Goal: Task Accomplishment & Management: Use online tool/utility

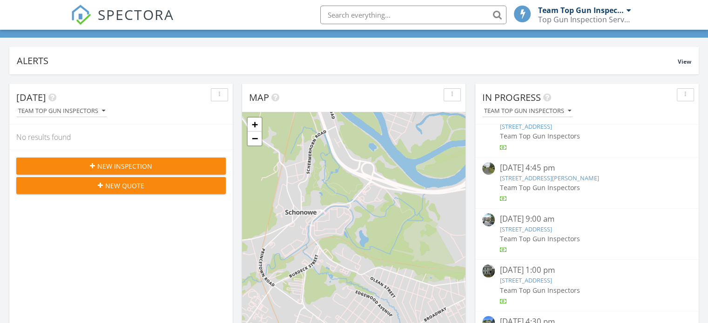
scroll to position [27, 0]
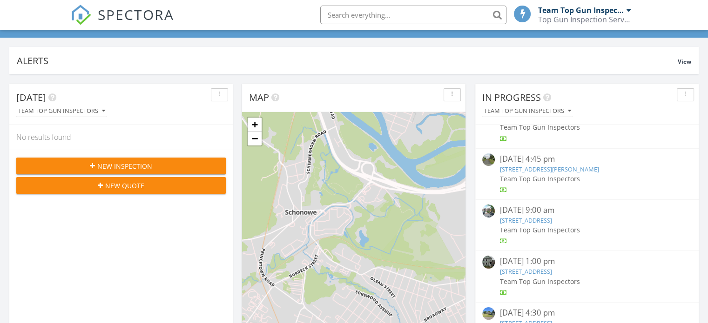
click at [533, 271] on link "[STREET_ADDRESS]" at bounding box center [525, 272] width 52 height 8
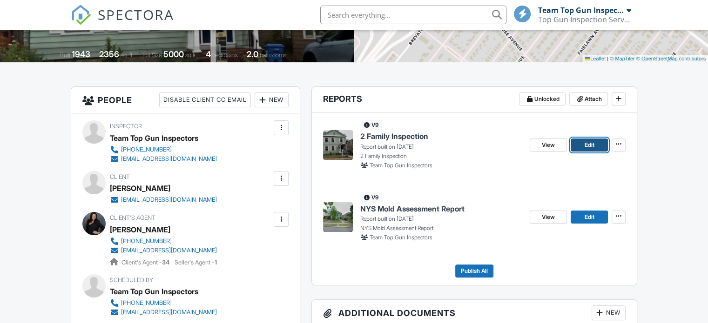
click at [593, 148] on span "Edit" at bounding box center [589, 145] width 10 height 9
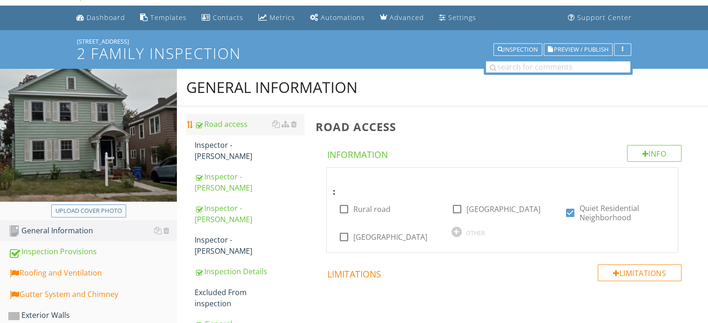
scroll to position [47, 0]
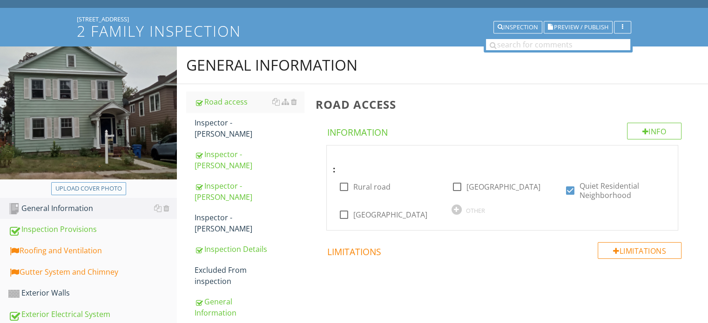
click at [84, 189] on div "Upload cover photo" at bounding box center [88, 188] width 67 height 9
type input "C:\fakepath\6d5829db9956e850bdeed2b1e7545b55.jpeg"
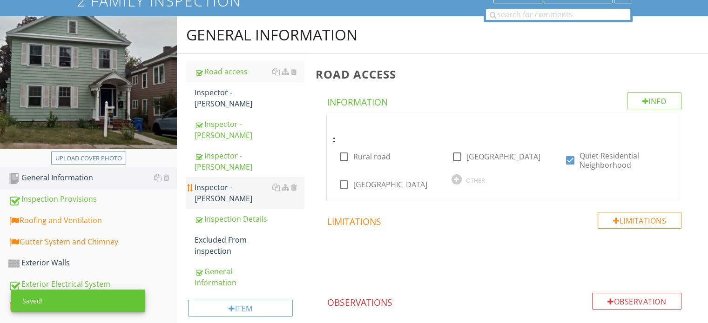
scroll to position [93, 0]
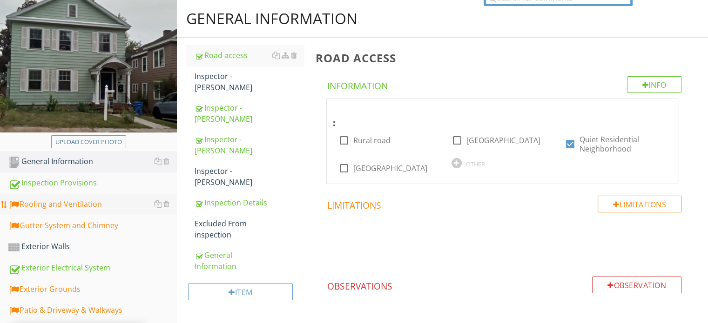
click at [87, 206] on div "Roofing and Ventilation" at bounding box center [92, 205] width 168 height 12
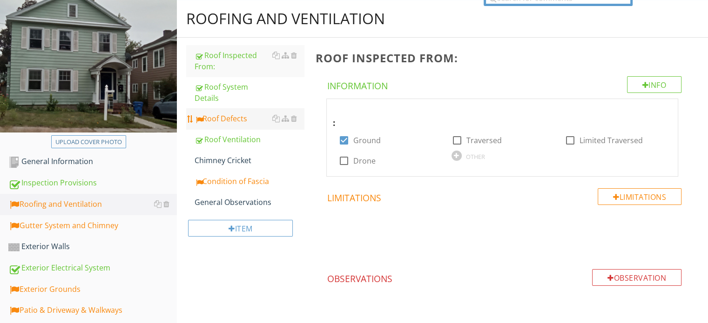
click at [216, 119] on div "Roof Defects" at bounding box center [249, 118] width 109 height 11
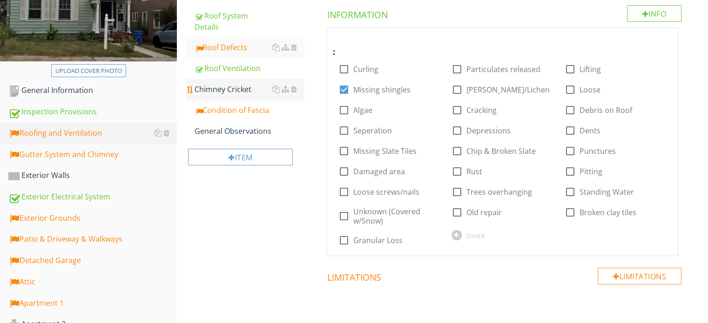
scroll to position [186, 0]
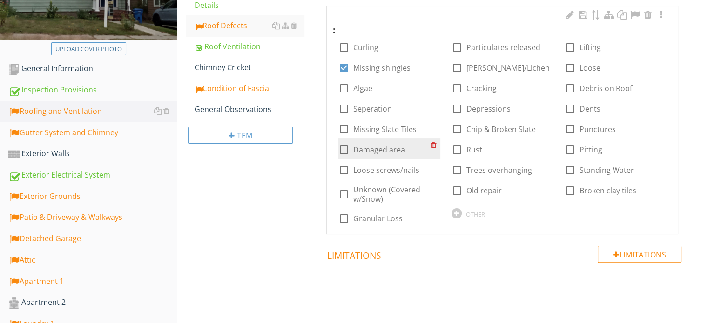
click at [343, 148] on div at bounding box center [344, 150] width 16 height 16
checkbox input "true"
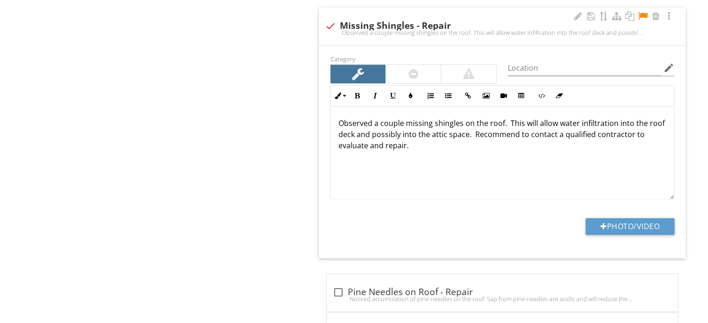
scroll to position [1210, 0]
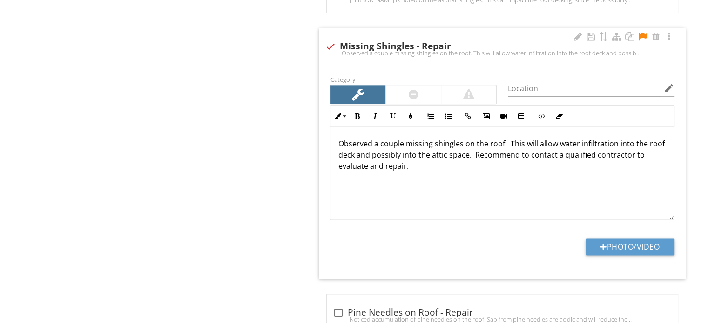
click at [641, 33] on div at bounding box center [642, 36] width 11 height 9
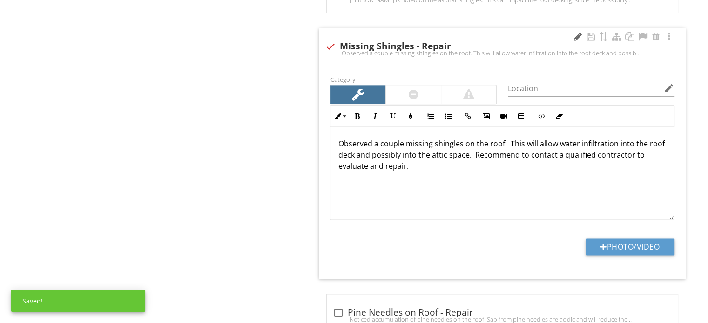
click at [578, 34] on div at bounding box center [577, 36] width 11 height 9
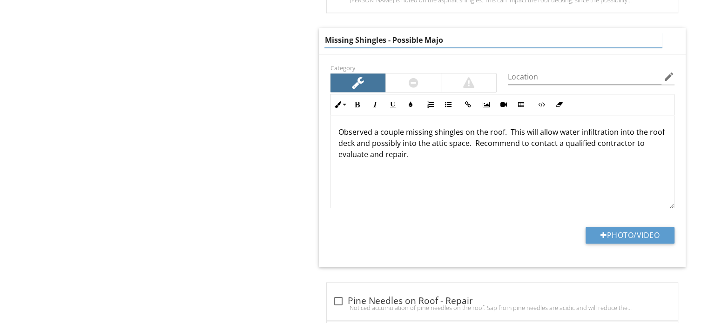
type input "Missing Shingles - Possible Major"
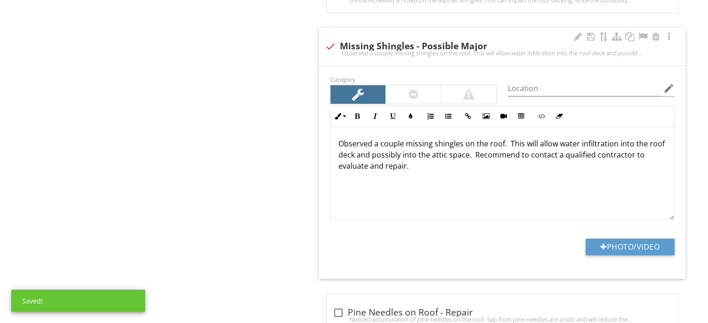
click at [414, 81] on div "Category" at bounding box center [413, 89] width 178 height 31
click at [417, 94] on div at bounding box center [414, 94] width 10 height 11
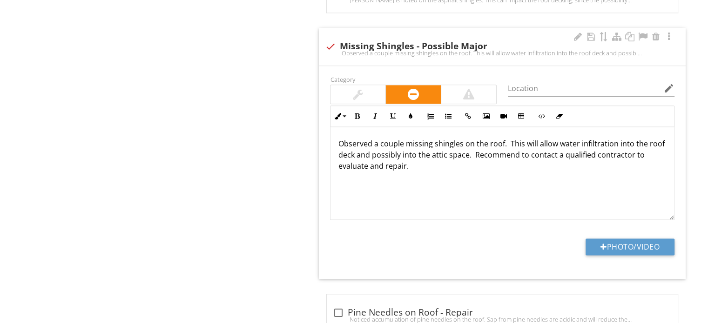
click at [402, 143] on p "Observed a couple missing shingles on the roof. This will allow water infiltrat…" at bounding box center [502, 155] width 329 height 34
click at [410, 167] on p "Observed a section of missing shingles on the roof. This will allow water infil…" at bounding box center [502, 155] width 329 height 34
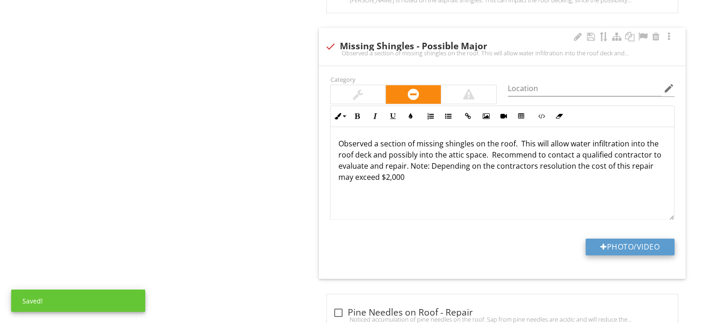
click at [634, 245] on button "Photo/Video" at bounding box center [629, 247] width 89 height 17
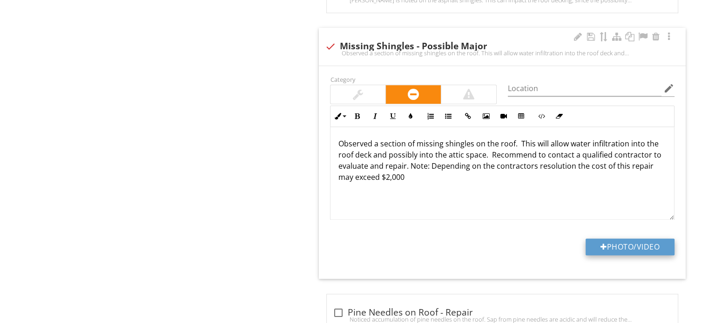
type input "C:\fakepath\IMG_1142.JPG"
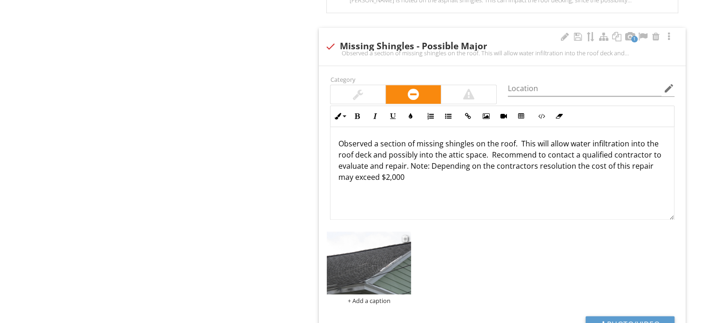
click at [369, 260] on img at bounding box center [369, 263] width 84 height 63
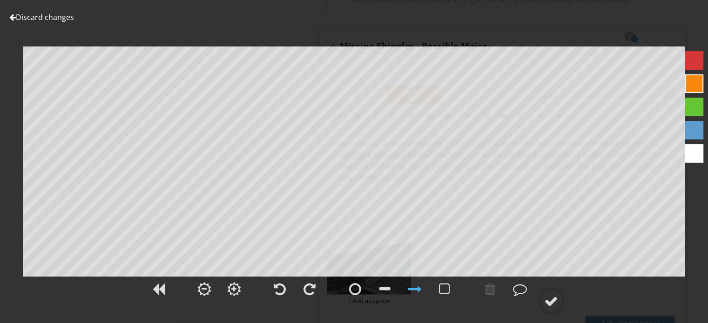
click at [693, 60] on div at bounding box center [694, 60] width 19 height 19
click at [554, 303] on div at bounding box center [551, 302] width 14 height 14
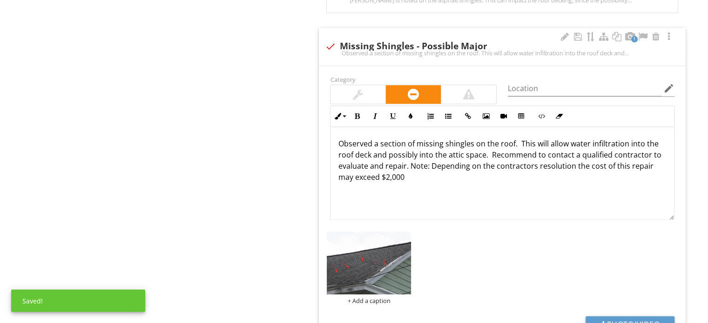
click at [374, 49] on div "Observed a section of missing shingles on the roof. This will allow water infil…" at bounding box center [502, 52] width 356 height 7
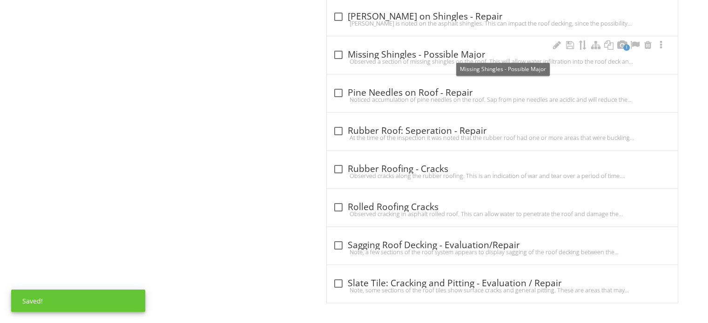
click at [376, 54] on div "check_box_outline_blank Missing Shingles - Possible Major" at bounding box center [502, 54] width 340 height 11
checkbox input "true"
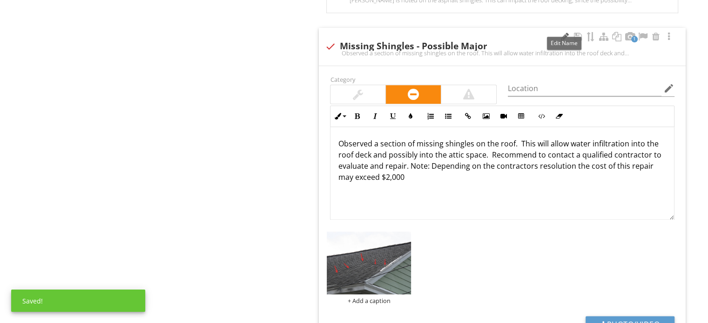
click at [562, 34] on div at bounding box center [564, 36] width 11 height 9
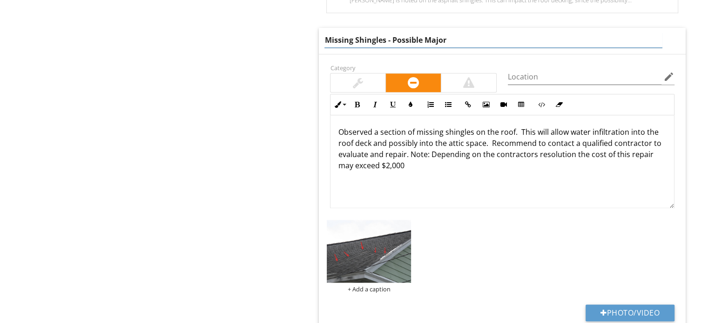
click at [325, 37] on input "Missing Shingles - Possible Major" at bounding box center [492, 40] width 337 height 15
type input "Damaged and Missing Shingles - Possible Major"
click at [414, 133] on div "Observed a section of missing shingles on the roof. This will allow water infil…" at bounding box center [501, 161] width 343 height 93
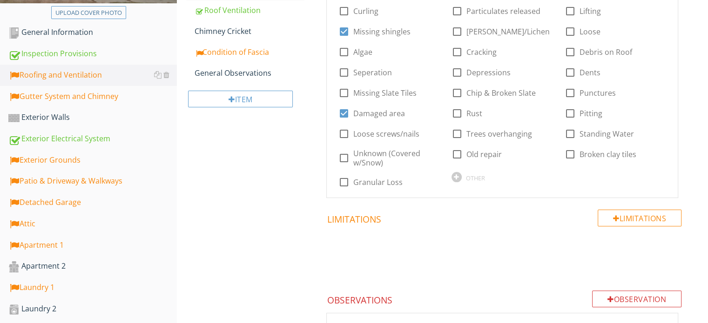
scroll to position [186, 0]
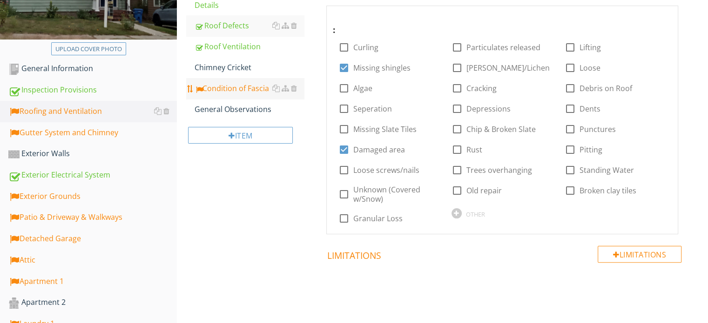
click at [261, 90] on div "Condition of Fascia" at bounding box center [249, 88] width 109 height 11
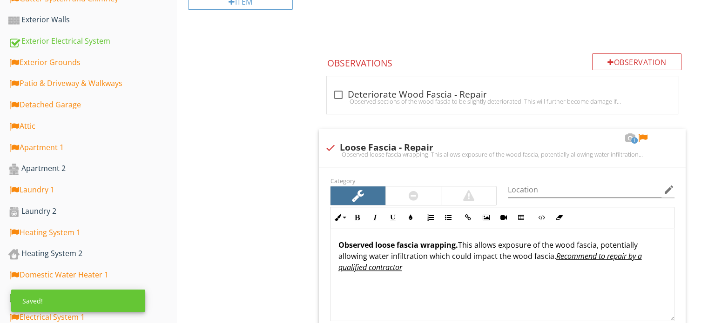
scroll to position [372, 0]
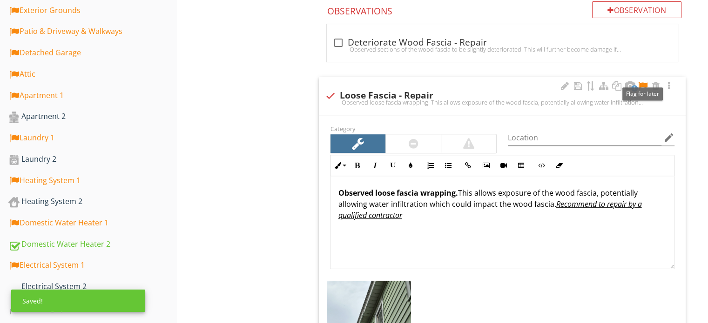
click at [644, 85] on div at bounding box center [642, 85] width 11 height 9
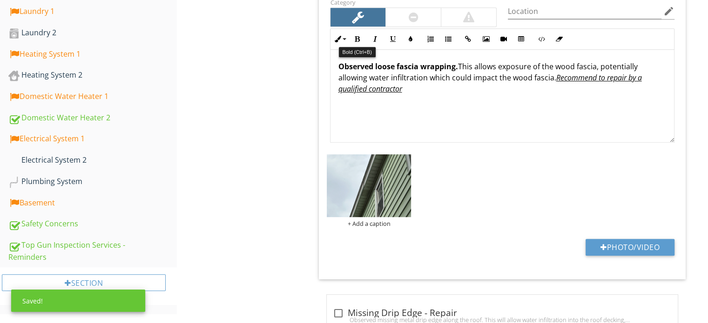
scroll to position [559, 0]
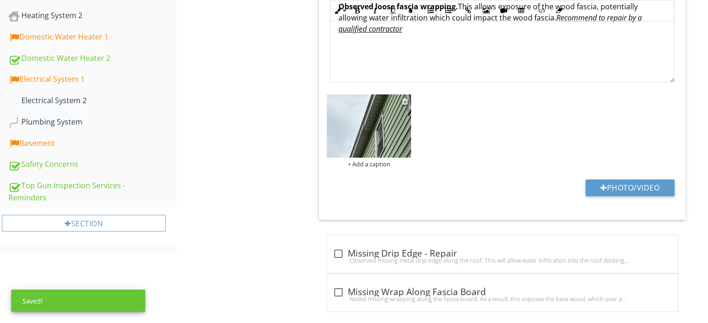
click at [368, 131] on img at bounding box center [369, 125] width 84 height 63
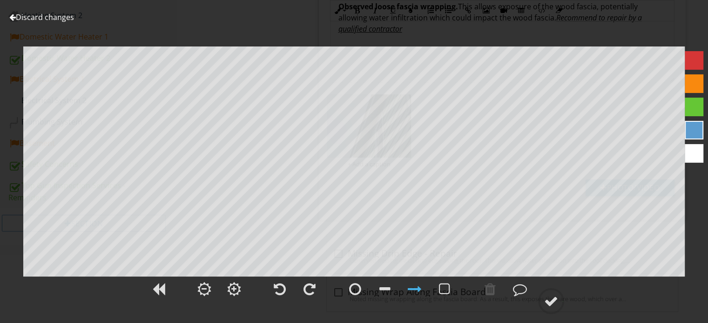
click at [692, 63] on div at bounding box center [694, 60] width 19 height 19
click at [549, 301] on div at bounding box center [551, 302] width 14 height 14
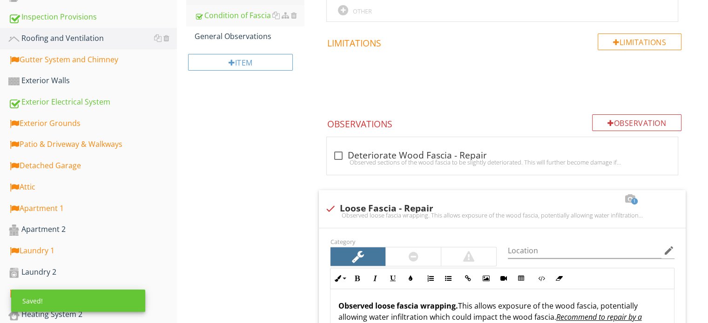
scroll to position [140, 0]
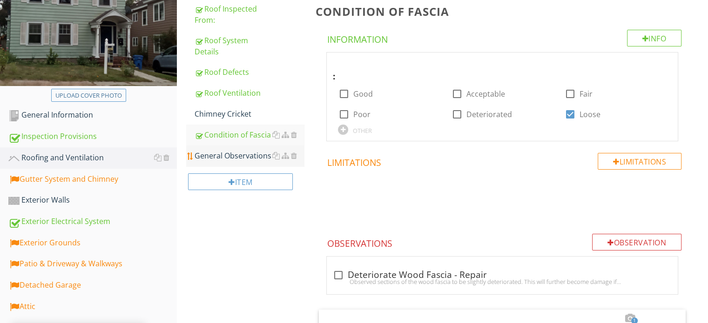
click at [220, 152] on div "General Observations" at bounding box center [249, 155] width 109 height 11
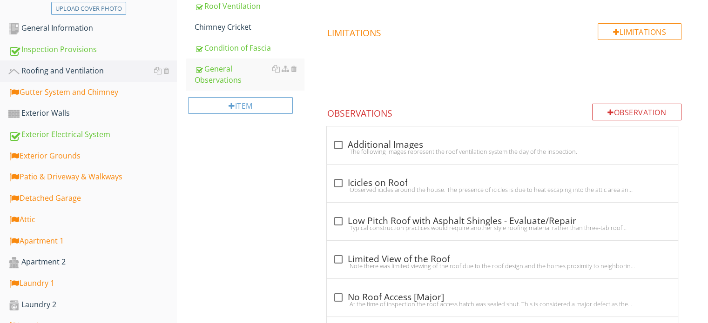
scroll to position [233, 0]
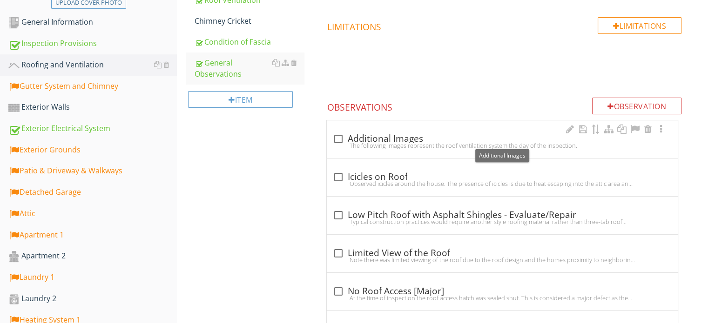
click at [337, 139] on div at bounding box center [338, 139] width 16 height 16
checkbox input "true"
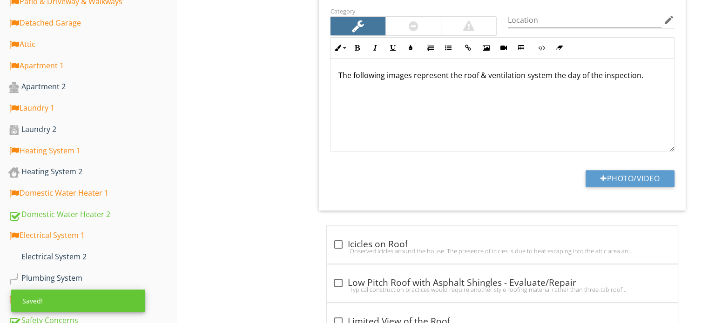
scroll to position [419, 0]
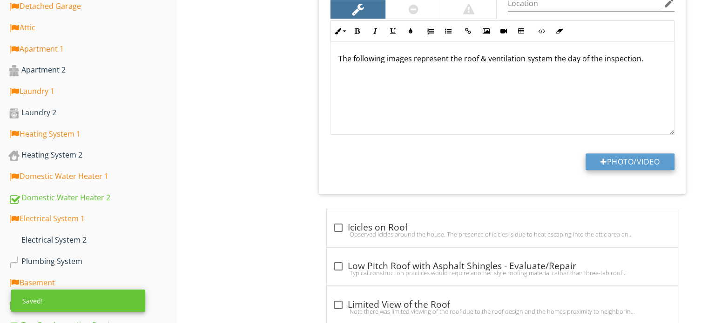
click at [621, 162] on button "Photo/Video" at bounding box center [629, 162] width 89 height 17
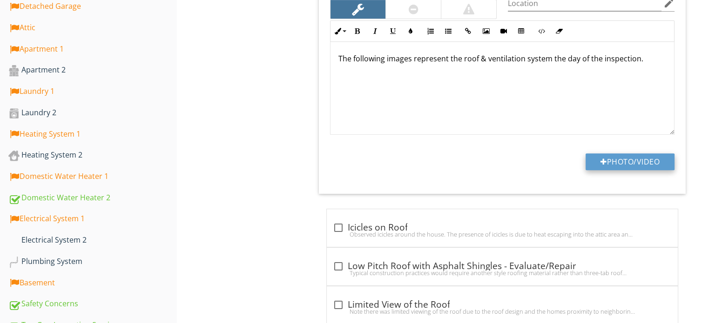
type input "C:\fakepath\IMG_1133.JPG"
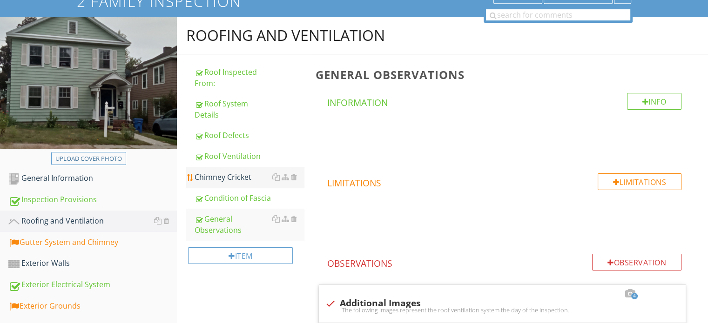
scroll to position [69, 0]
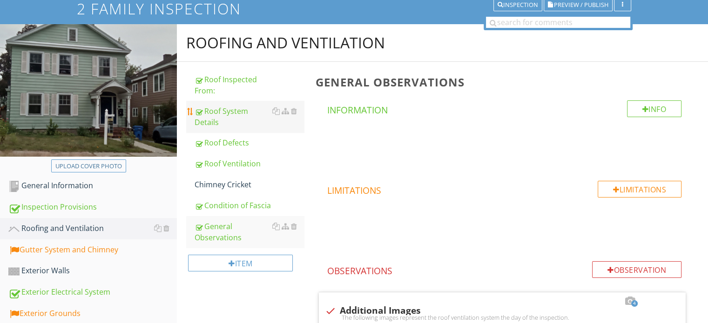
click at [231, 121] on div "Roof System Details" at bounding box center [249, 117] width 109 height 22
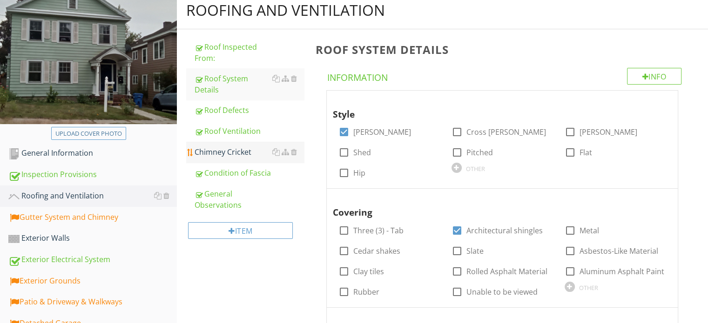
scroll to position [20, 0]
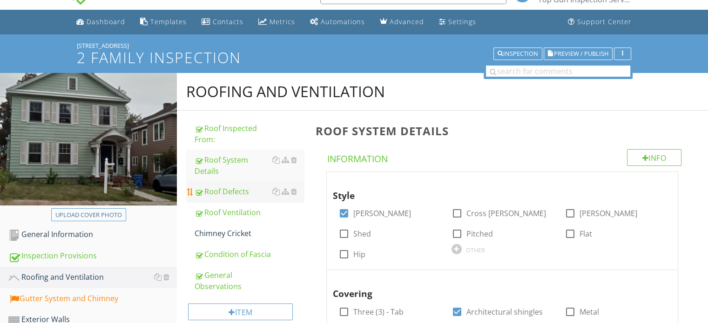
drag, startPoint x: 229, startPoint y: 200, endPoint x: 228, endPoint y: 191, distance: 9.4
click at [229, 199] on link "Roof Defects" at bounding box center [249, 192] width 109 height 20
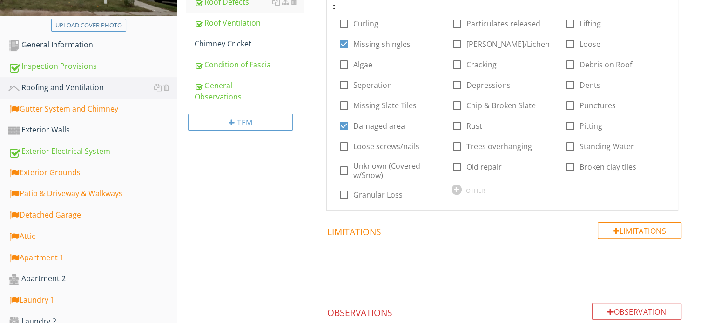
scroll to position [206, 0]
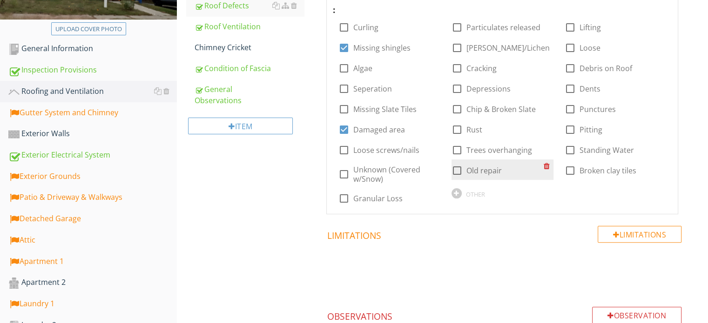
click at [459, 169] on div at bounding box center [457, 171] width 16 height 16
checkbox input "true"
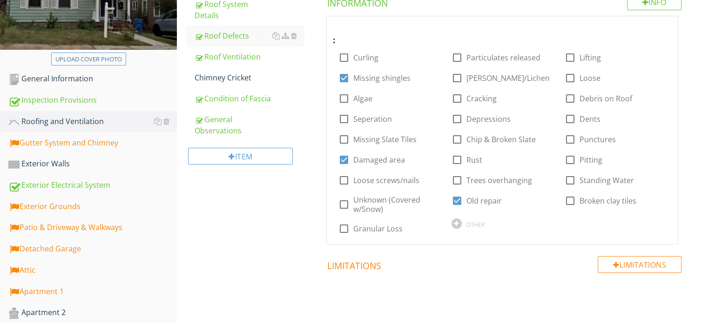
scroll to position [207, 0]
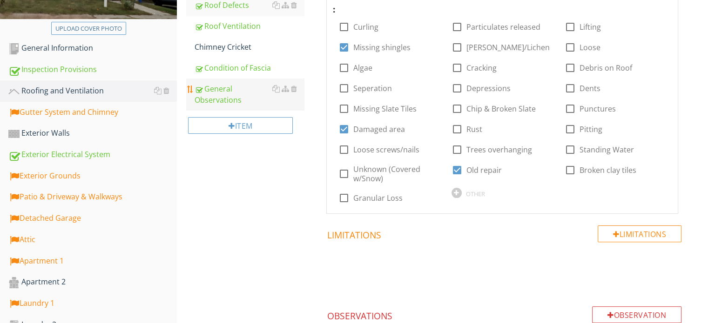
click at [220, 96] on div "General Observations" at bounding box center [249, 94] width 109 height 22
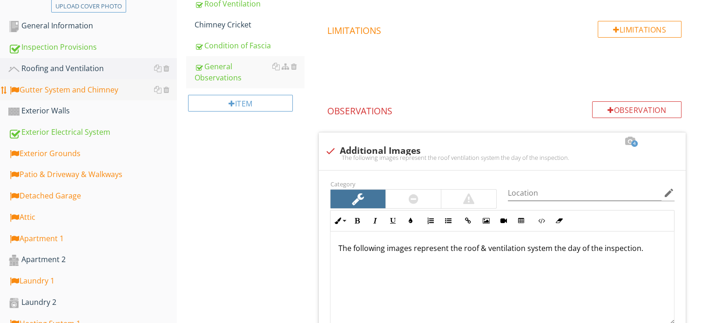
scroll to position [207, 0]
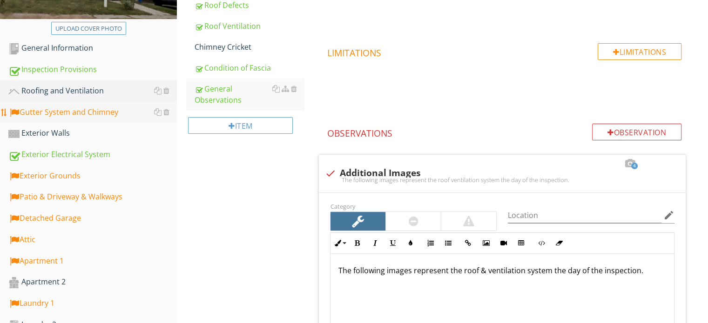
click at [65, 112] on div "Gutter System and Chimney" at bounding box center [92, 113] width 168 height 12
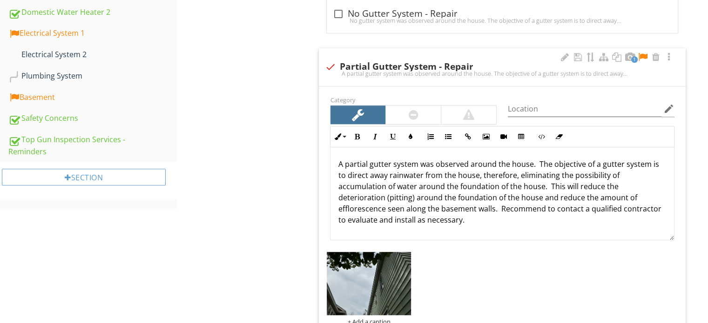
scroll to position [626, 0]
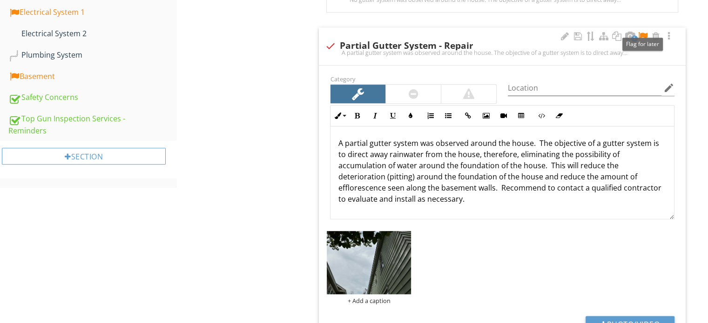
click at [642, 34] on div at bounding box center [642, 36] width 11 height 9
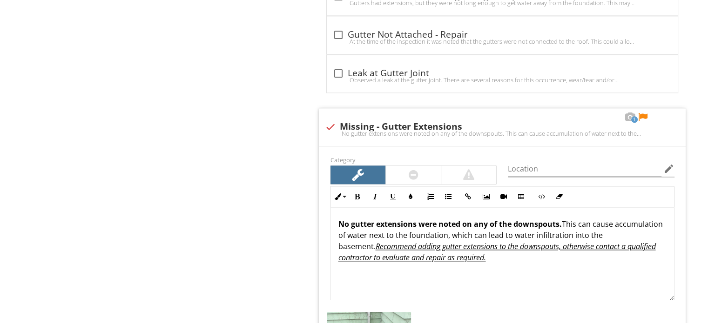
scroll to position [1231, 0]
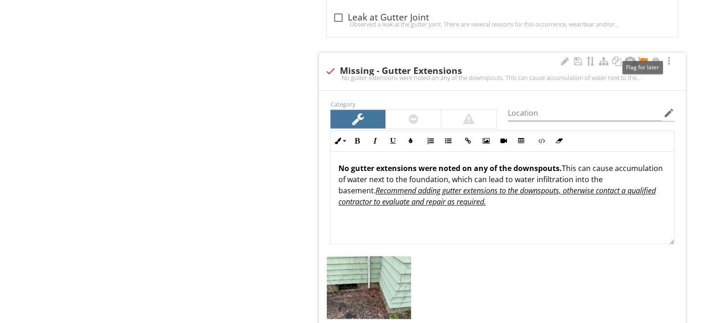
click at [644, 60] on div at bounding box center [642, 61] width 11 height 9
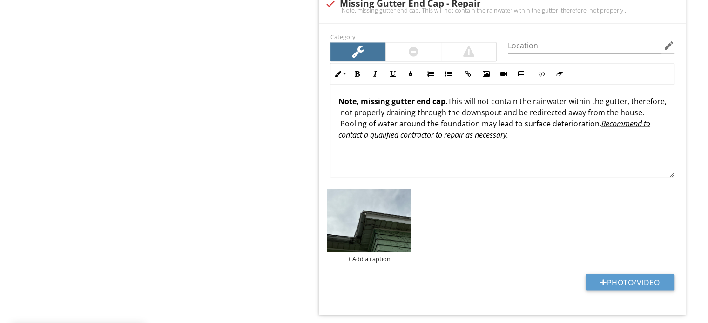
scroll to position [1603, 0]
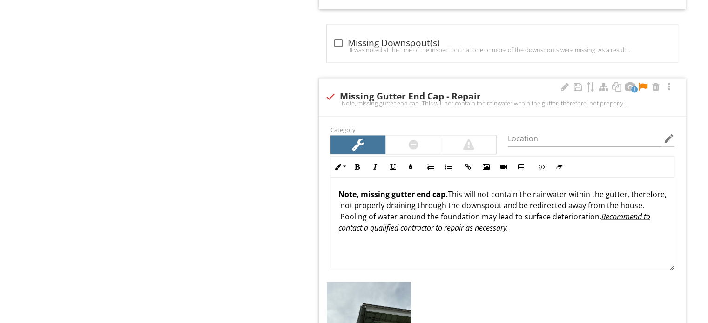
click at [646, 83] on div at bounding box center [642, 86] width 11 height 9
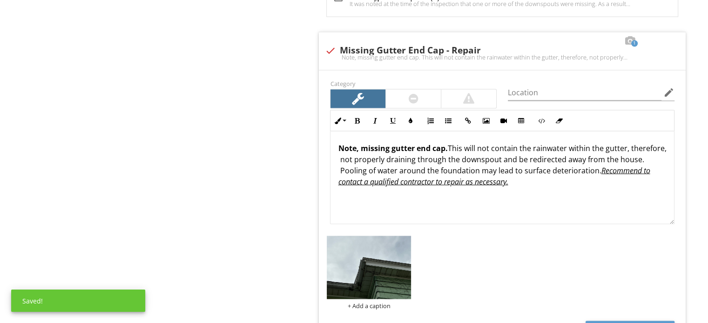
scroll to position [1696, 0]
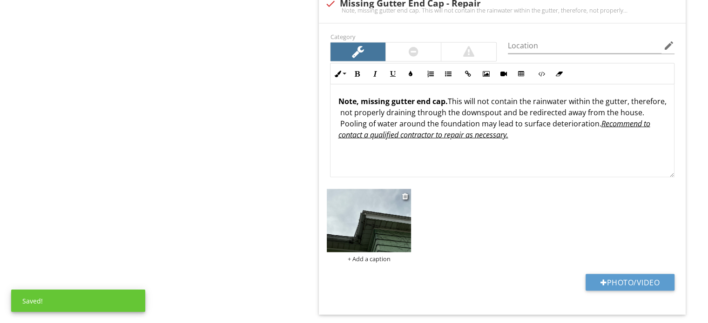
click at [357, 216] on img at bounding box center [369, 220] width 84 height 63
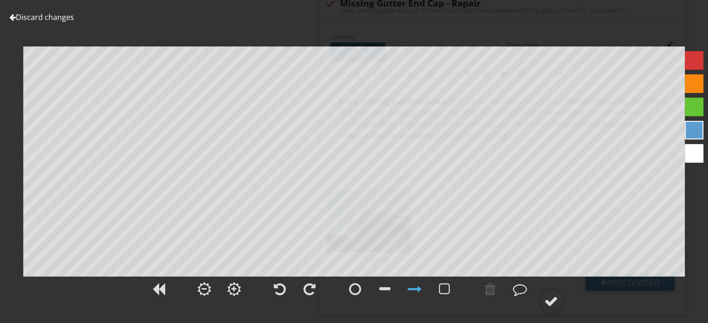
click at [693, 61] on div at bounding box center [694, 60] width 19 height 19
click at [354, 287] on div at bounding box center [355, 290] width 12 height 14
click at [553, 303] on div at bounding box center [551, 302] width 14 height 14
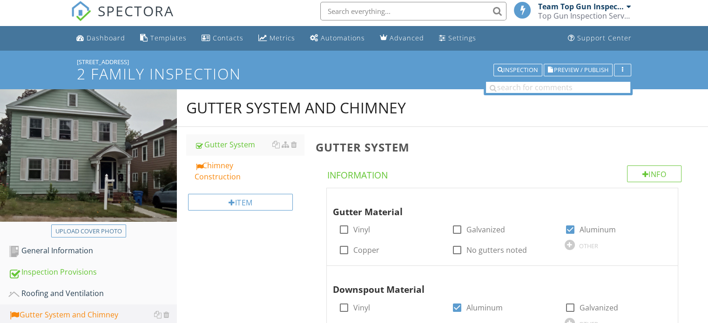
scroll to position [0, 0]
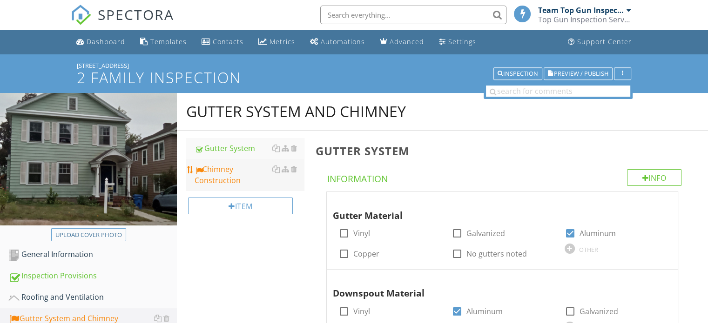
click at [223, 178] on div "Chimney Construction" at bounding box center [249, 175] width 109 height 22
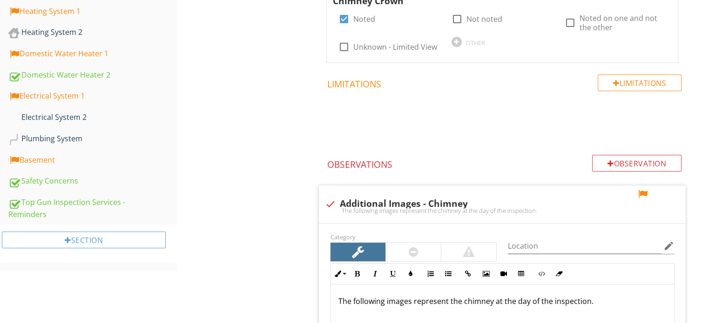
scroll to position [605, 0]
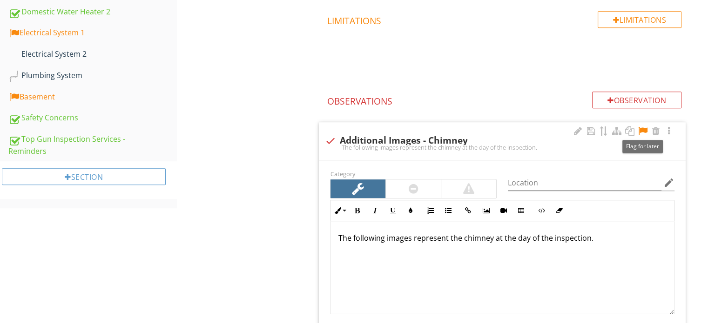
click at [644, 130] on div at bounding box center [642, 131] width 11 height 9
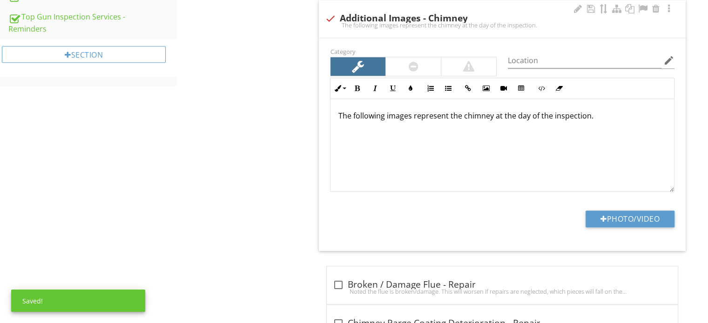
scroll to position [745, 0]
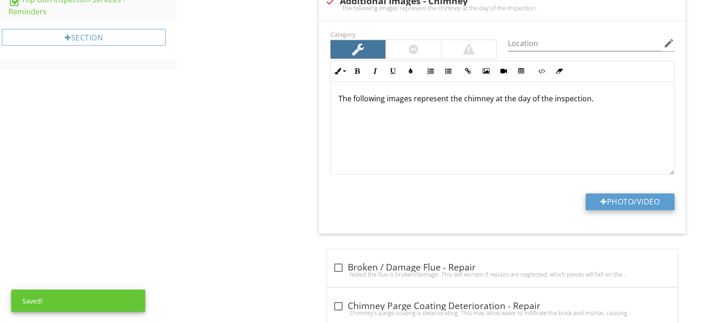
click at [612, 202] on button "Photo/Video" at bounding box center [629, 202] width 89 height 17
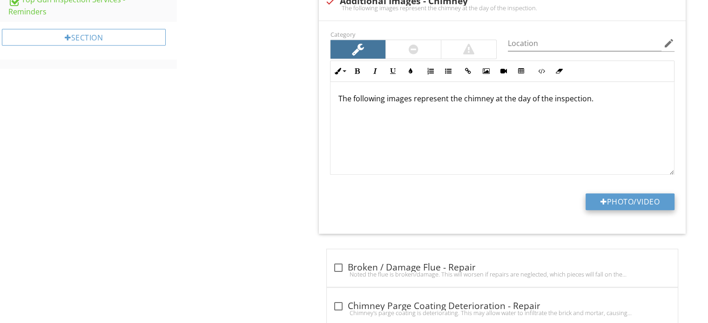
type input "C:\fakepath\IMG_1139.JPG"
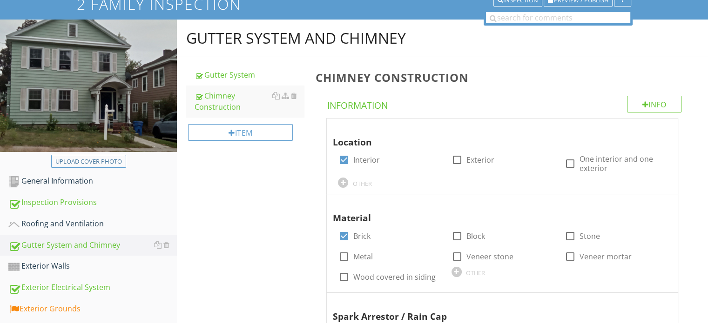
scroll to position [186, 0]
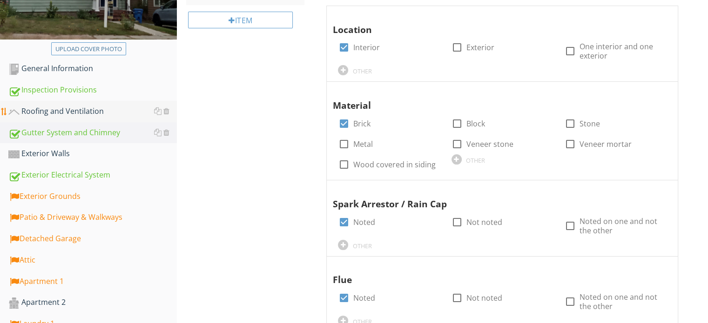
click at [72, 109] on div "Roofing and Ventilation" at bounding box center [92, 112] width 168 height 12
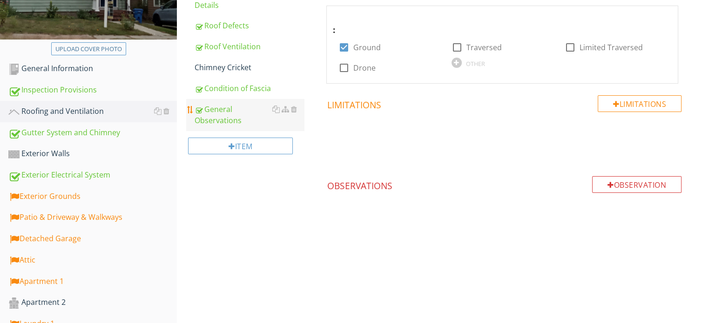
click at [219, 116] on div "General Observations" at bounding box center [249, 115] width 109 height 22
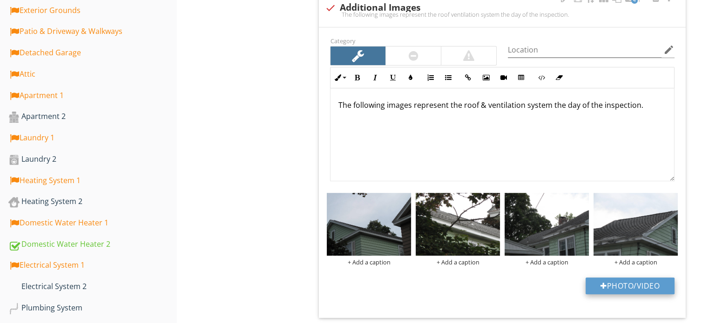
click at [637, 290] on button "Photo/Video" at bounding box center [629, 286] width 89 height 17
type input "C:\fakepath\IMG_1136.JPG"
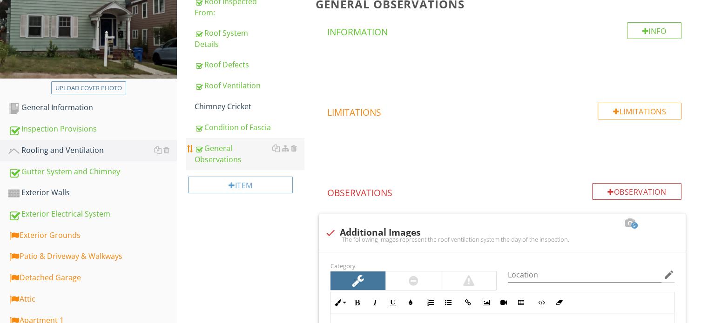
scroll to position [140, 0]
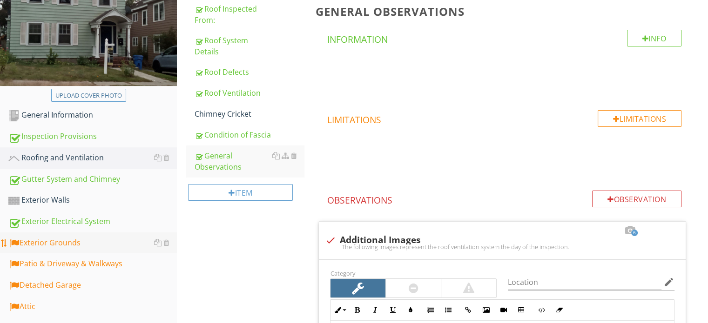
click at [61, 242] on div "Exterior Grounds" at bounding box center [92, 243] width 168 height 12
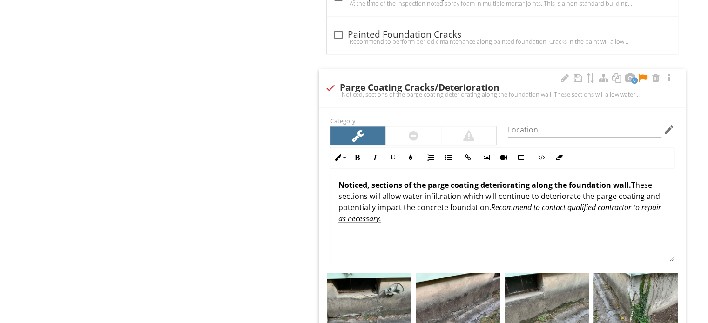
scroll to position [1070, 0]
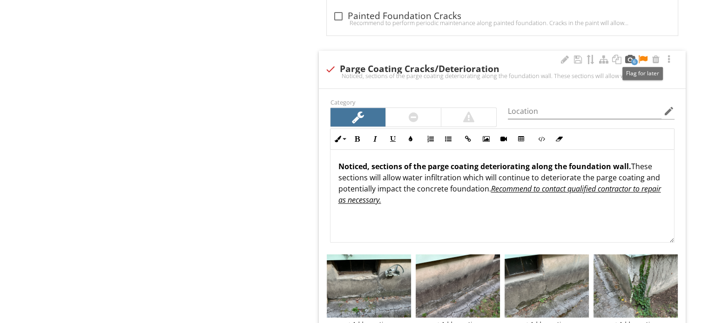
drag, startPoint x: 641, startPoint y: 57, endPoint x: 630, endPoint y: 59, distance: 11.3
click at [641, 57] on div at bounding box center [642, 59] width 11 height 9
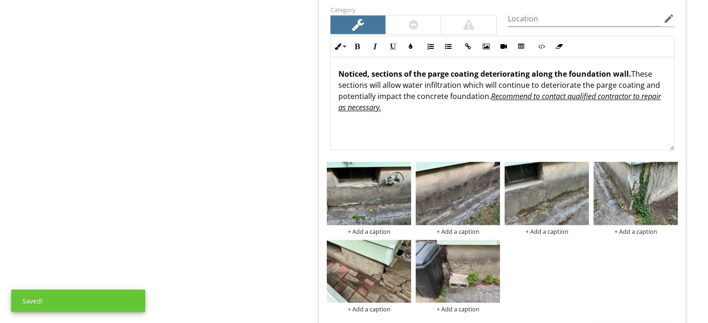
scroll to position [1164, 0]
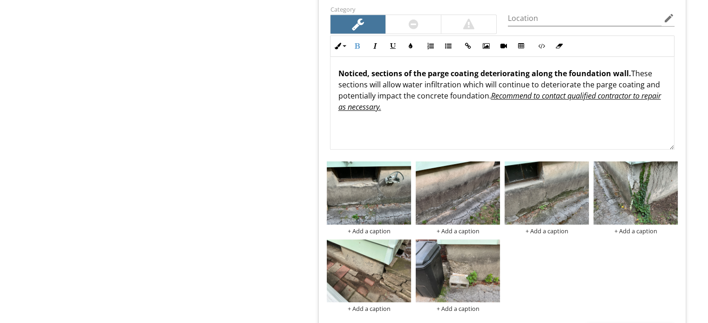
click at [480, 77] on p "Noticed, sections of the parge coating deteriorating along the foundation wall.…" at bounding box center [502, 90] width 329 height 45
click at [476, 73] on strong "Noticed, sections of the parge coating deteriorating along the foundation wall." at bounding box center [484, 73] width 293 height 10
click at [484, 71] on strong "Noticed, sections of the parge coating deteriorating along the foundation wall." at bounding box center [484, 73] width 293 height 10
click at [479, 72] on strong "Noticed, sections of the parge coating deteriorating along the foundation wall." at bounding box center [484, 73] width 293 height 10
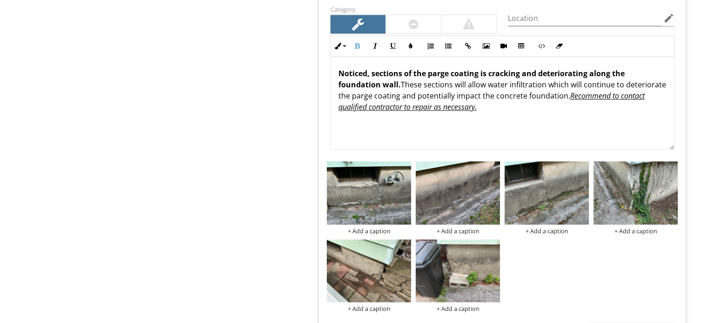
click at [465, 84] on p "Noticed, sections of the parge coating is cracking and deteriorating along the …" at bounding box center [502, 90] width 329 height 45
click at [466, 84] on p "Noticed, sections of the parge coating is cracking and deteriorating along the …" at bounding box center [502, 90] width 329 height 45
click at [585, 85] on p "Noticed, sections of the parge coating is cracking and deteriorating along the …" at bounding box center [502, 90] width 329 height 45
click at [583, 85] on p "Noticed, sections of the parge coating is cracking and deteriorating along the …" at bounding box center [502, 90] width 329 height 45
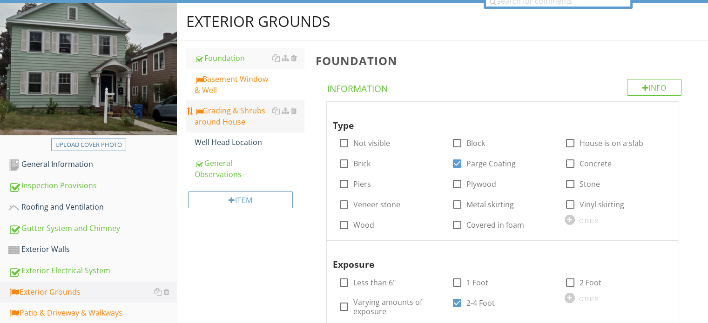
scroll to position [47, 0]
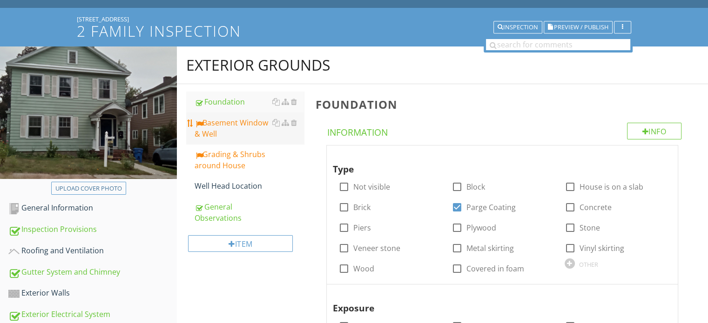
click at [246, 128] on div "Basement Window & Well" at bounding box center [249, 128] width 109 height 22
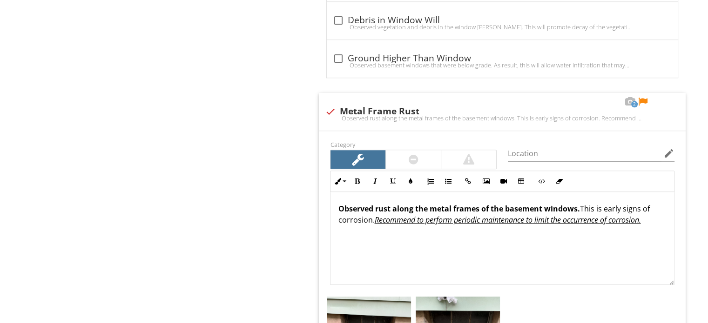
scroll to position [838, 0]
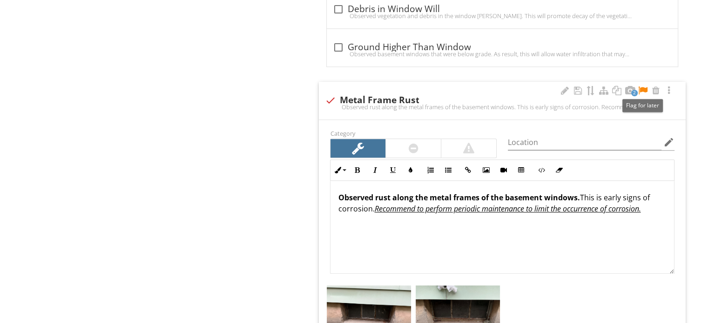
click at [641, 89] on div at bounding box center [642, 90] width 11 height 9
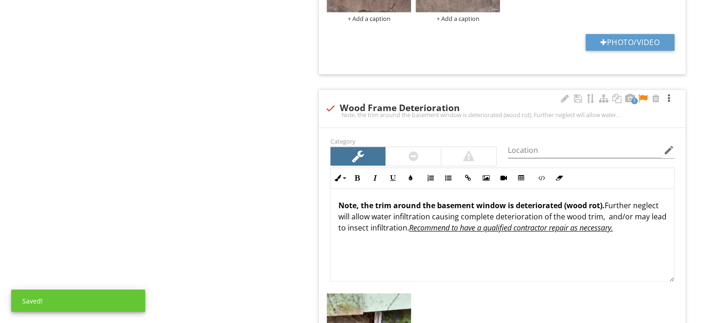
scroll to position [1210, 0]
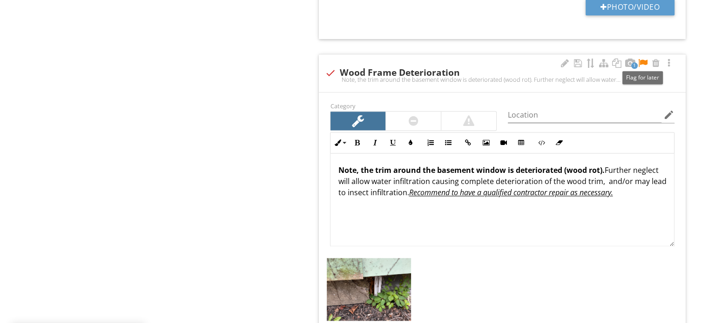
click at [642, 59] on div at bounding box center [642, 63] width 11 height 9
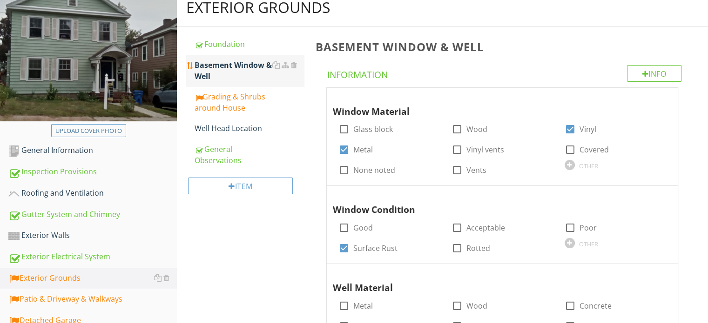
scroll to position [93, 0]
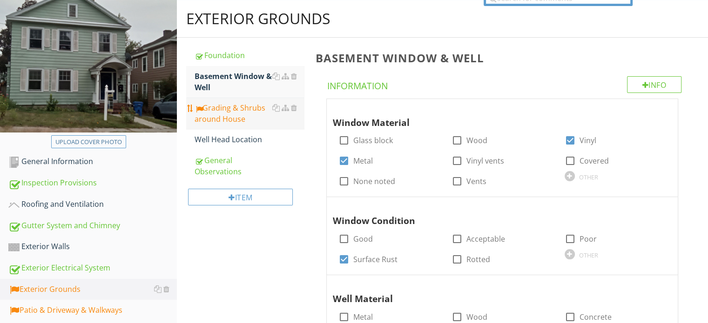
click at [244, 118] on div "Grading & Shrubs around House" at bounding box center [249, 113] width 109 height 22
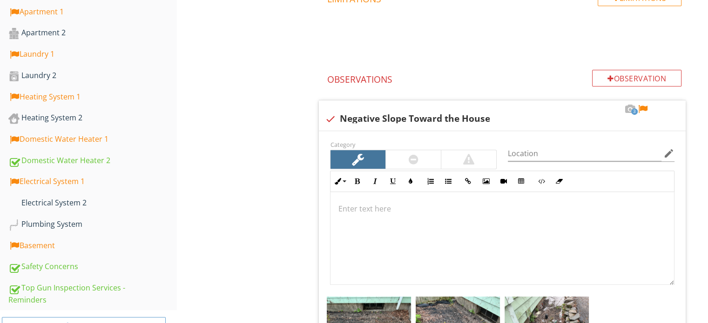
scroll to position [512, 0]
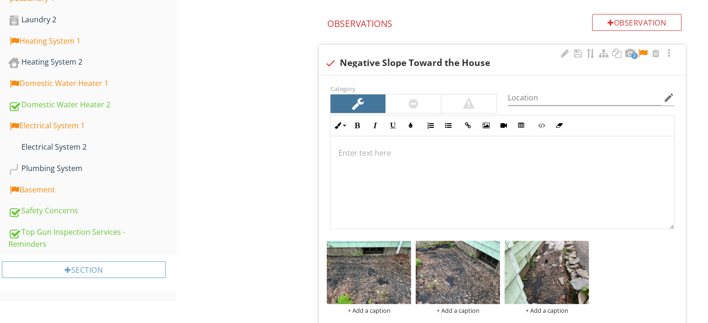
click at [640, 52] on div at bounding box center [642, 53] width 11 height 9
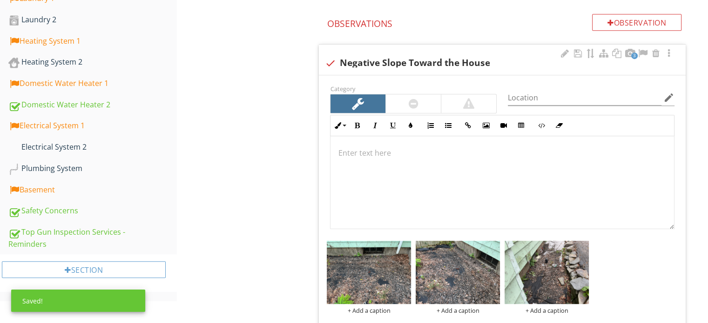
click at [364, 145] on div at bounding box center [501, 182] width 343 height 93
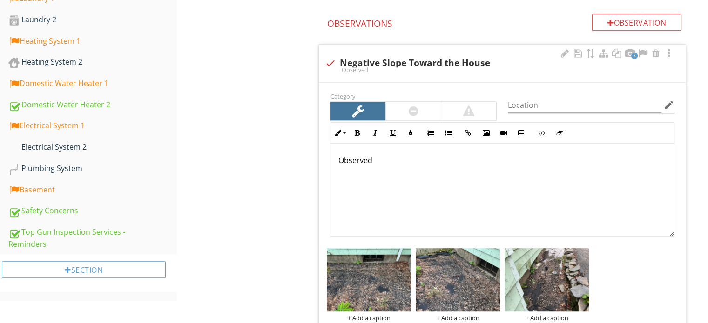
scroll to position [519, 0]
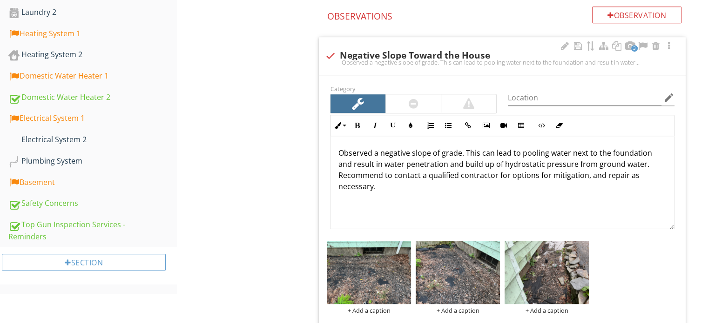
click at [583, 175] on p "Observed a negative slope of grade. This can lead to pooling water next to the …" at bounding box center [502, 170] width 329 height 45
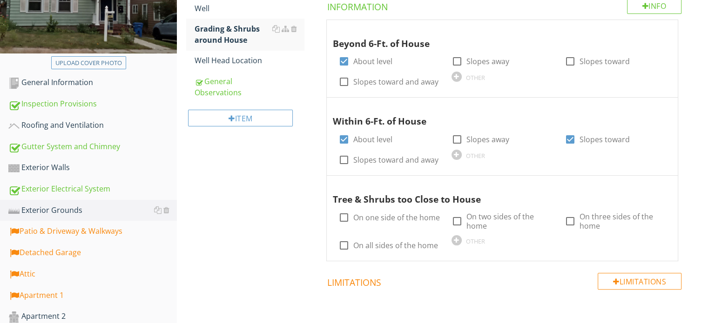
scroll to position [194, 0]
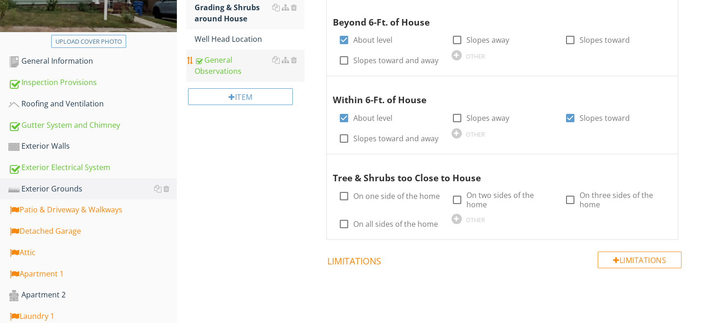
click at [217, 64] on div "General Observations" at bounding box center [249, 65] width 109 height 22
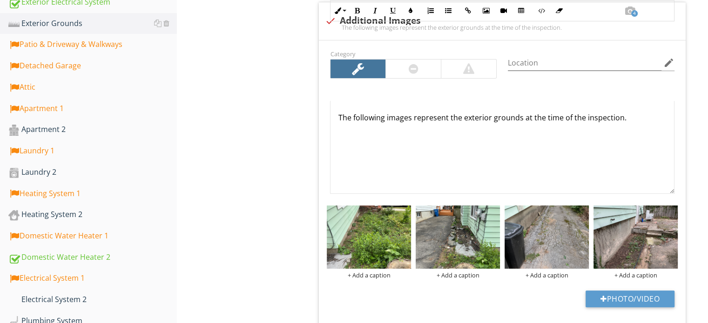
scroll to position [333, 0]
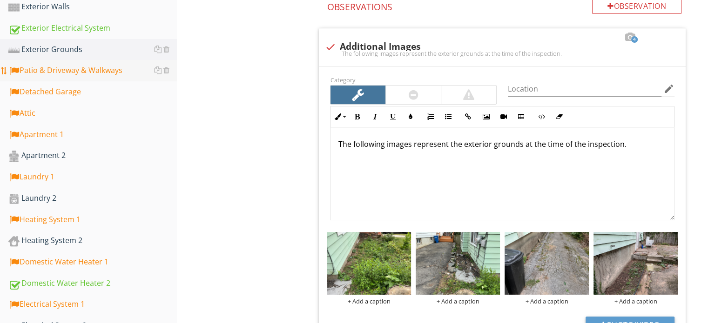
click at [103, 72] on div "Patio & Driveway & Walkways" at bounding box center [92, 71] width 168 height 12
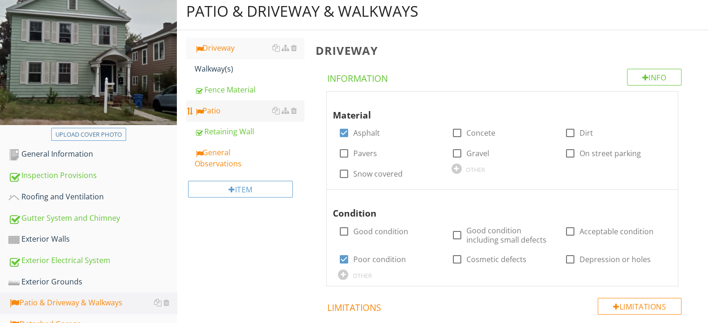
scroll to position [101, 0]
click at [230, 52] on div "Driveway" at bounding box center [249, 47] width 109 height 11
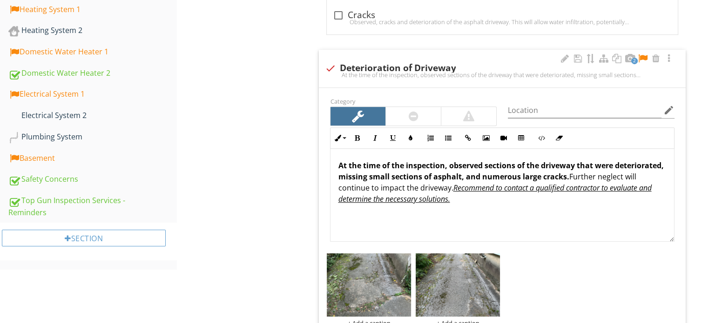
scroll to position [566, 0]
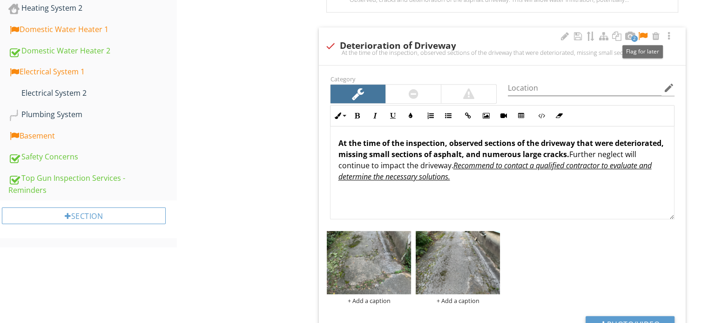
click at [641, 35] on div at bounding box center [642, 36] width 11 height 9
click at [612, 142] on strong "At the time of the inspection, observed sections of the driveway that were dete…" at bounding box center [500, 148] width 325 height 21
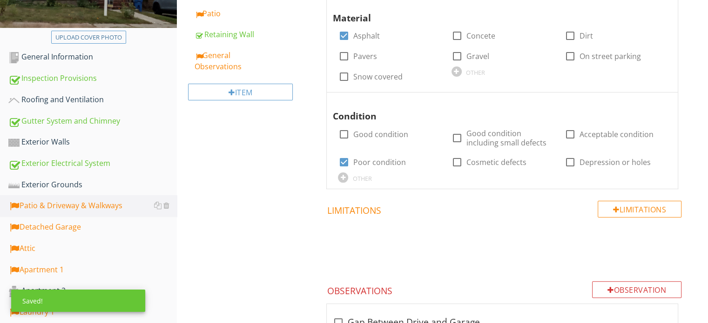
scroll to position [147, 0]
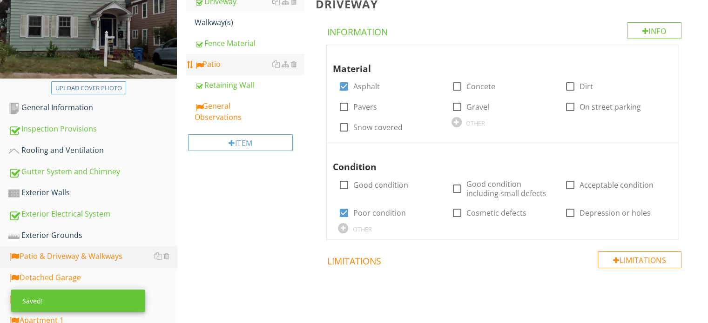
click at [225, 66] on div "Patio" at bounding box center [249, 64] width 109 height 11
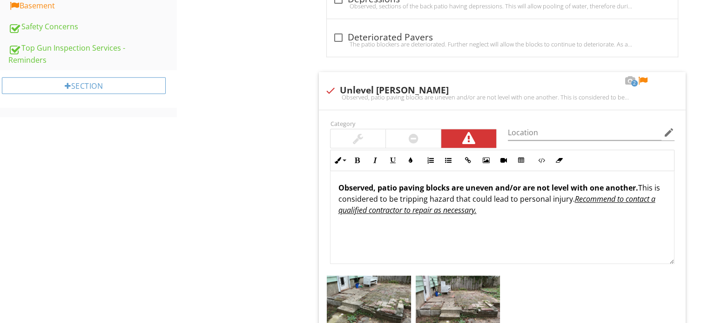
scroll to position [706, 0]
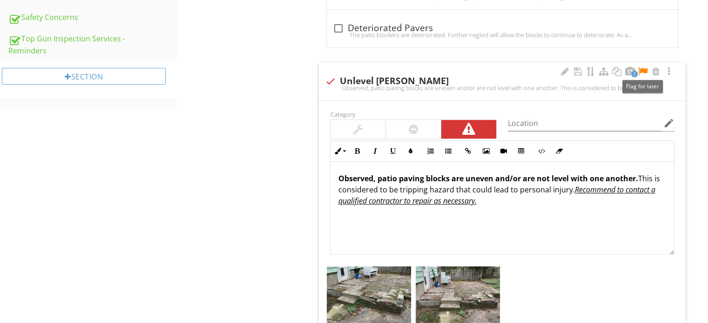
click at [644, 70] on div at bounding box center [642, 71] width 11 height 9
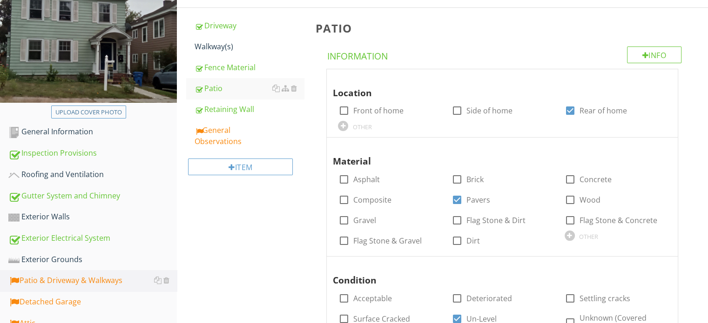
scroll to position [101, 0]
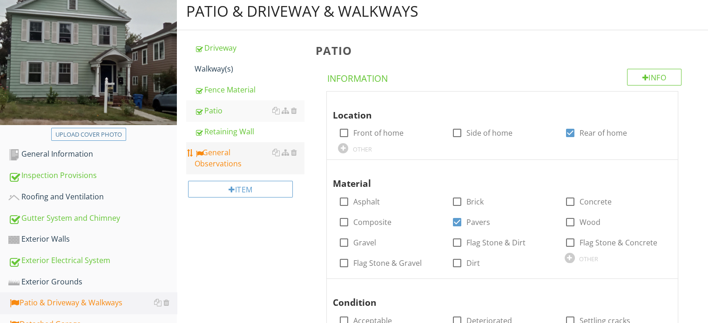
click at [232, 157] on div "General Observations" at bounding box center [249, 158] width 109 height 22
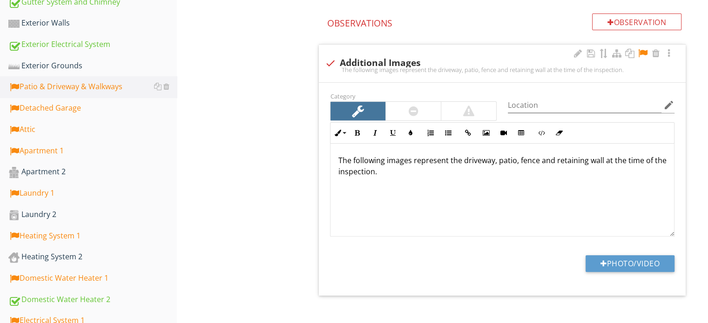
scroll to position [333, 0]
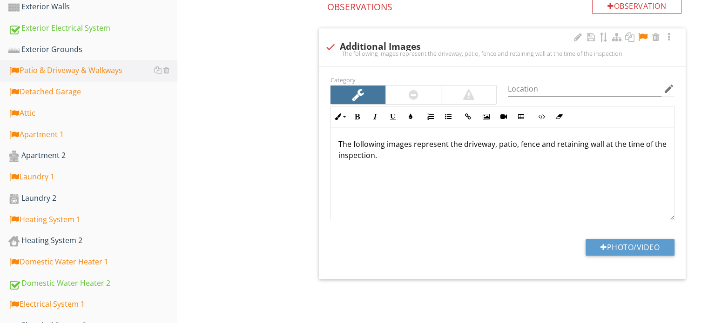
click at [495, 147] on p "The following images represent the driveway, patio, fence and retaining wall at…" at bounding box center [502, 150] width 329 height 22
click at [622, 246] on button "Photo/Video" at bounding box center [629, 247] width 89 height 17
type input "C:\fakepath\IMG_1147.JPG"
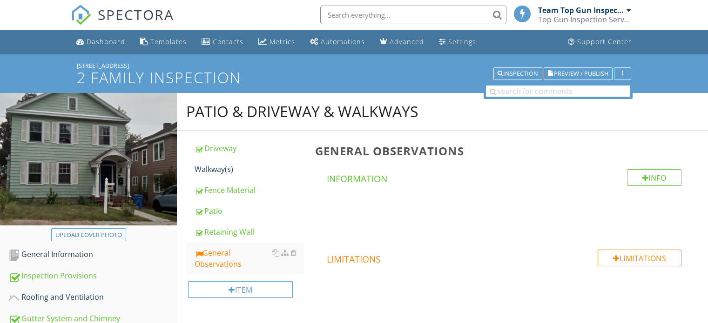
scroll to position [426, 0]
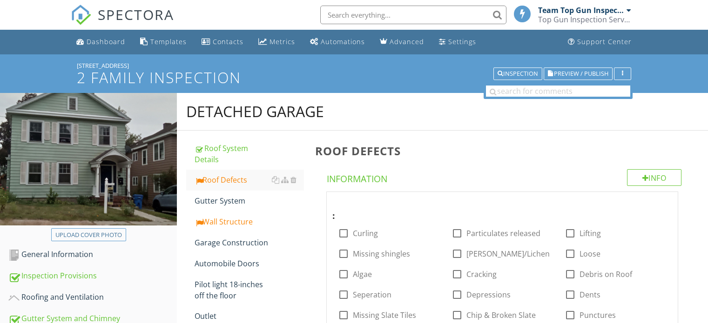
scroll to position [551, 0]
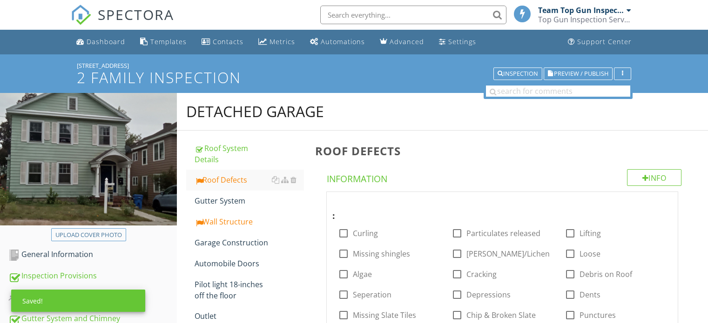
scroll to position [644, 0]
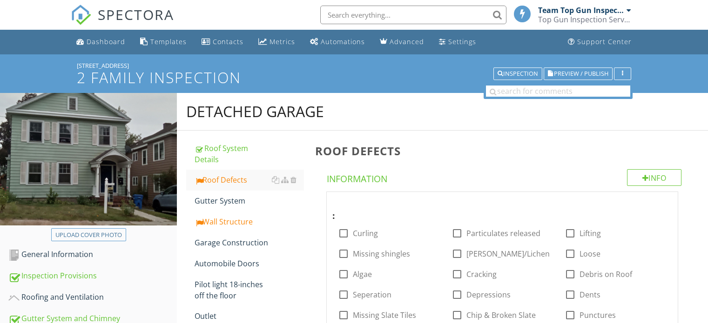
scroll to position [690, 0]
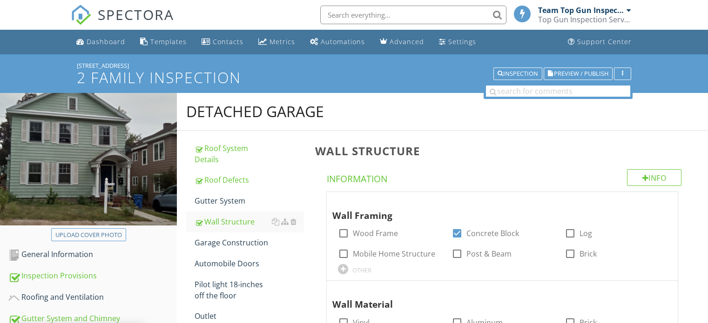
scroll to position [2381, 0]
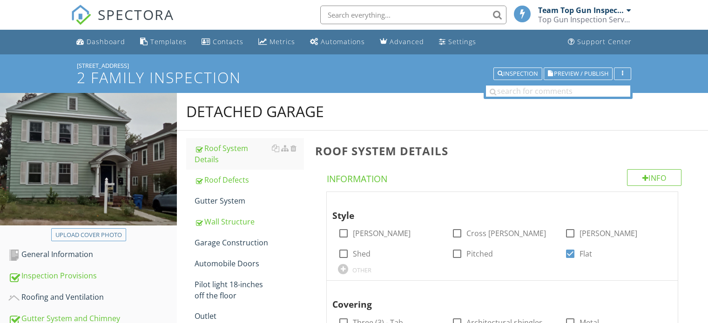
scroll to position [240, 0]
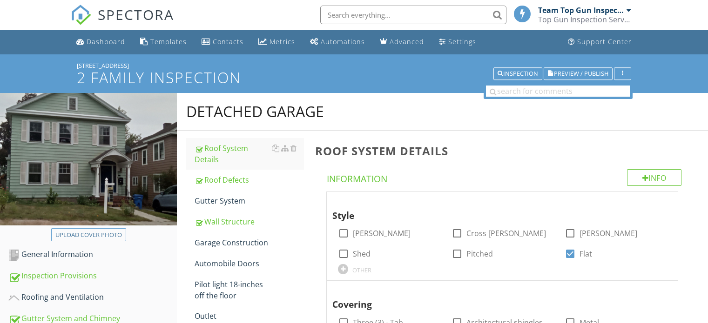
scroll to position [240, 0]
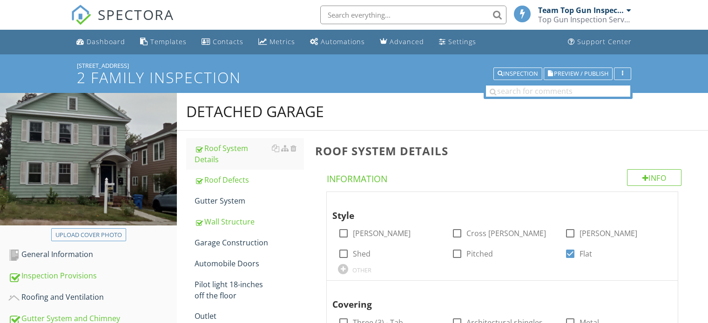
scroll to position [240, 0]
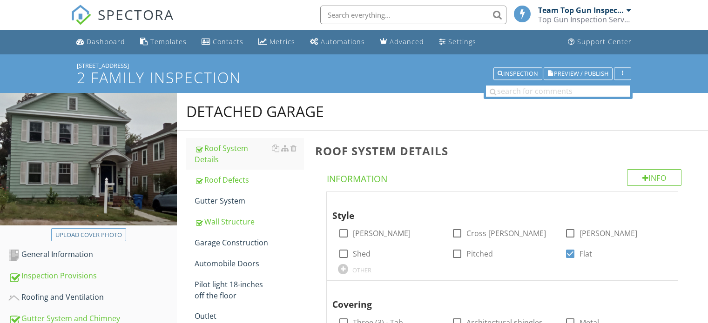
scroll to position [240, 0]
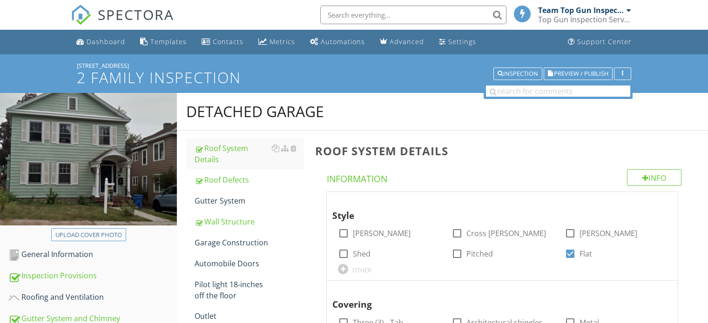
scroll to position [240, 0]
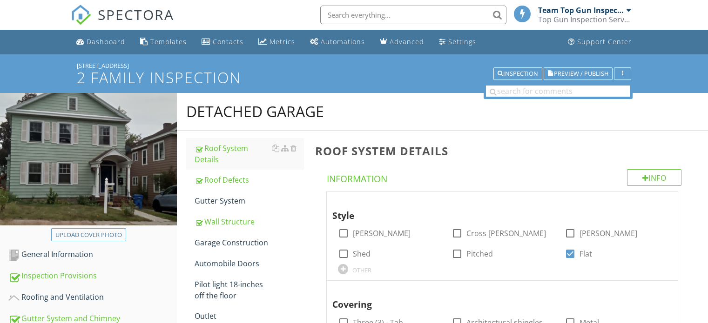
scroll to position [240, 0]
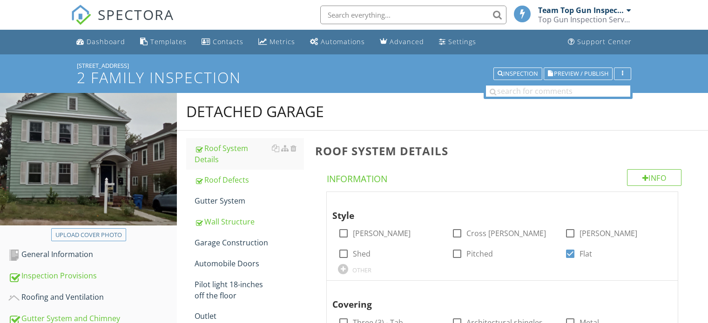
scroll to position [240, 0]
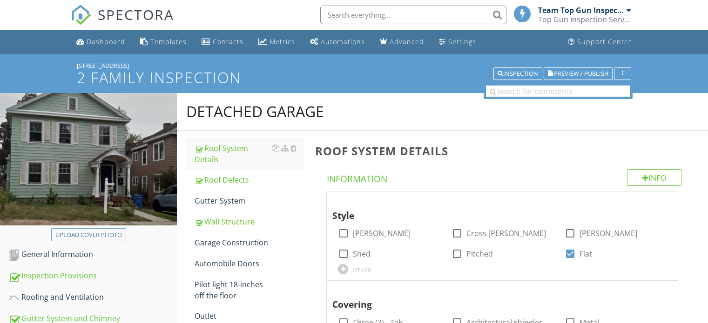
scroll to position [240, 0]
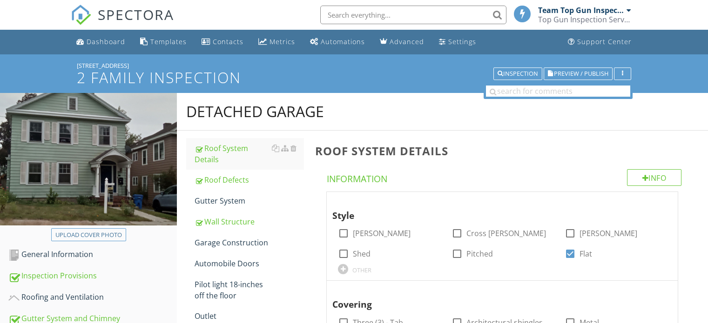
scroll to position [240, 0]
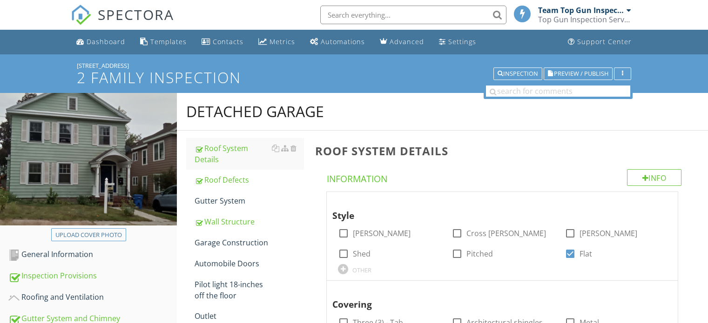
scroll to position [240, 0]
